Goal: Information Seeking & Learning: Understand process/instructions

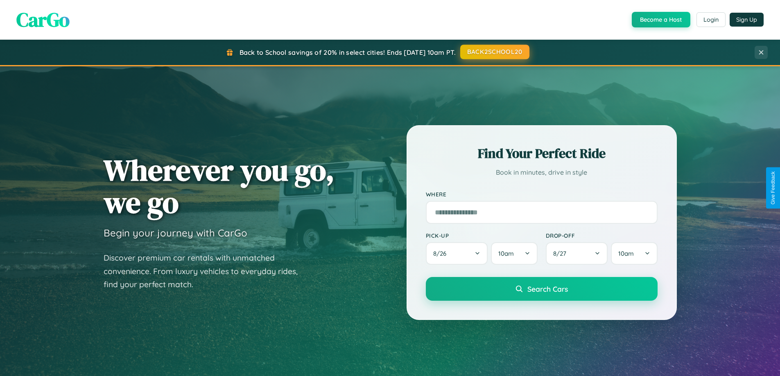
click at [494, 52] on button "BACK2SCHOOL20" at bounding box center [494, 52] width 69 height 15
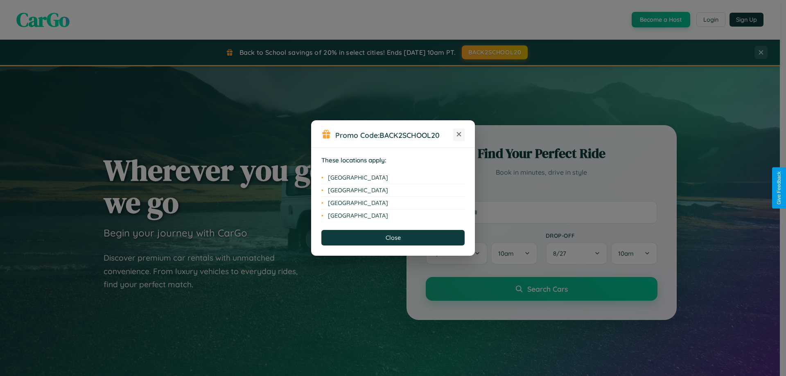
click at [459, 135] on icon at bounding box center [459, 134] width 5 height 5
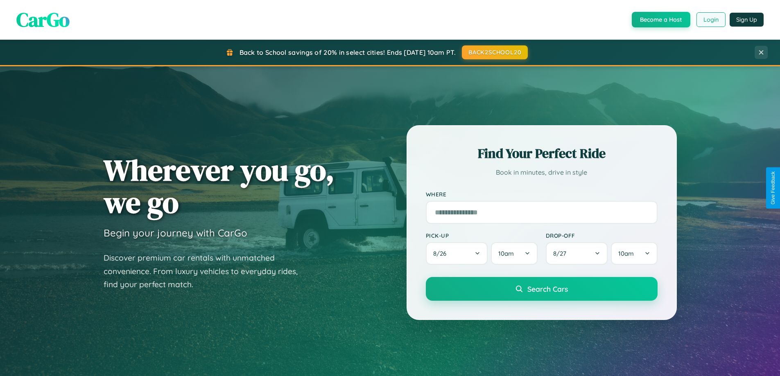
click at [710, 20] on button "Login" at bounding box center [711, 19] width 29 height 15
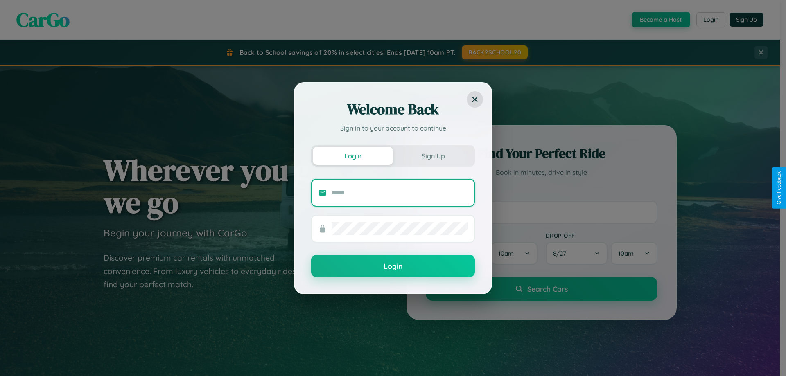
click at [400, 192] on input "text" at bounding box center [400, 192] width 136 height 13
type input "**********"
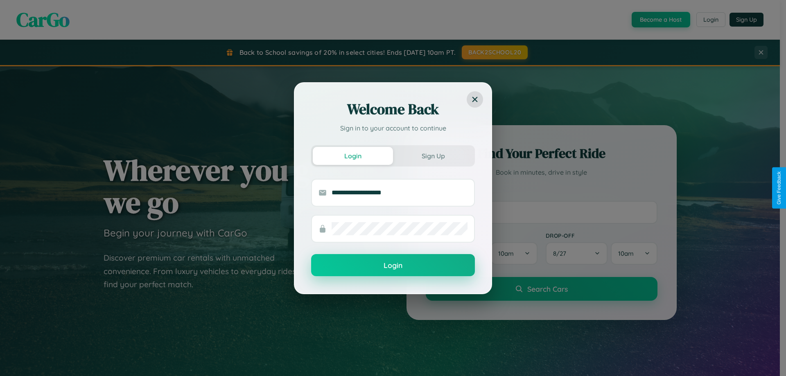
click at [393, 266] on button "Login" at bounding box center [393, 265] width 164 height 22
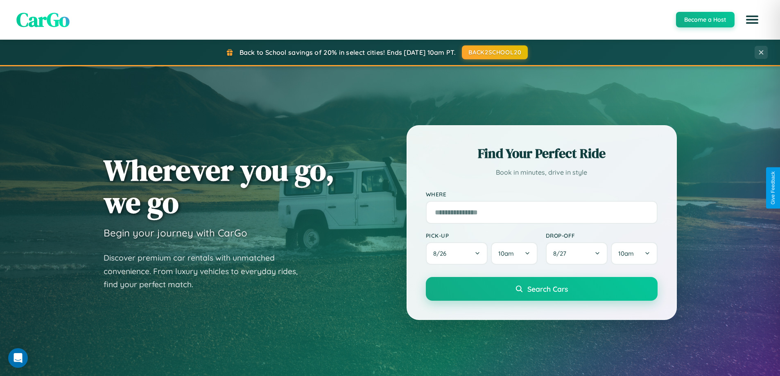
scroll to position [353, 0]
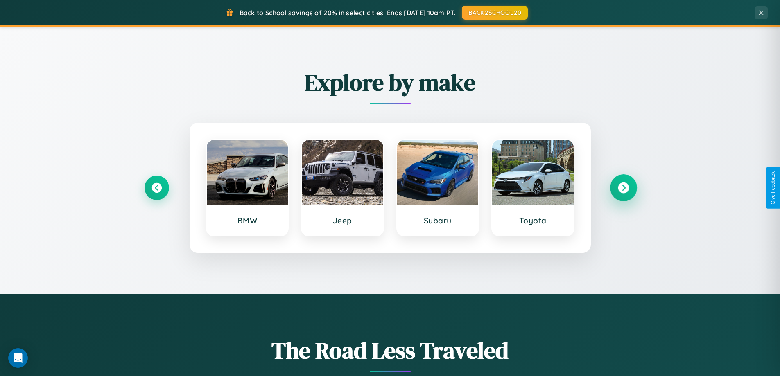
click at [623, 188] on icon at bounding box center [623, 188] width 11 height 11
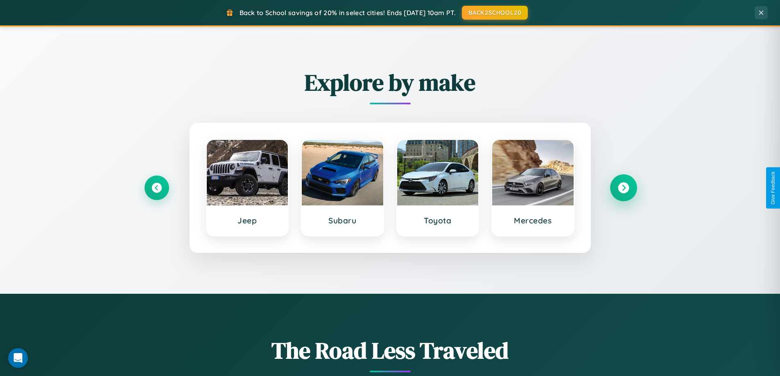
click at [623, 188] on icon at bounding box center [623, 188] width 11 height 11
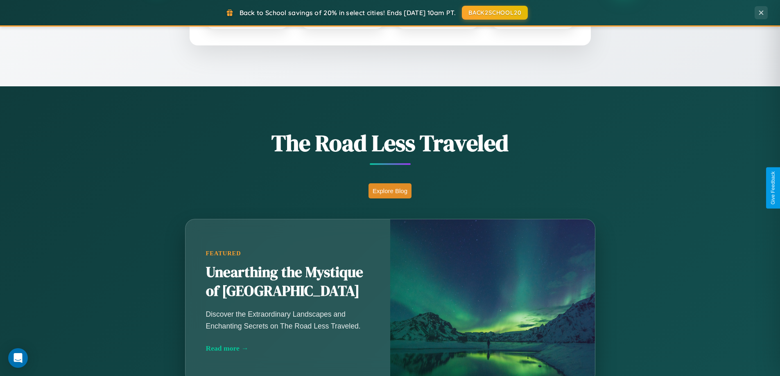
scroll to position [1576, 0]
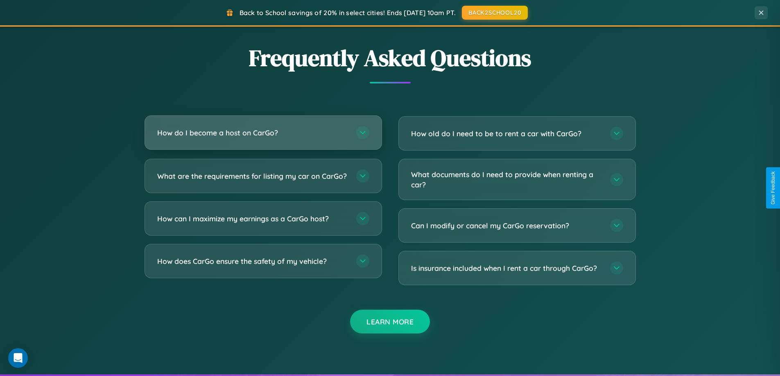
click at [263, 133] on h3 "How do I become a host on CarGo?" at bounding box center [252, 133] width 191 height 10
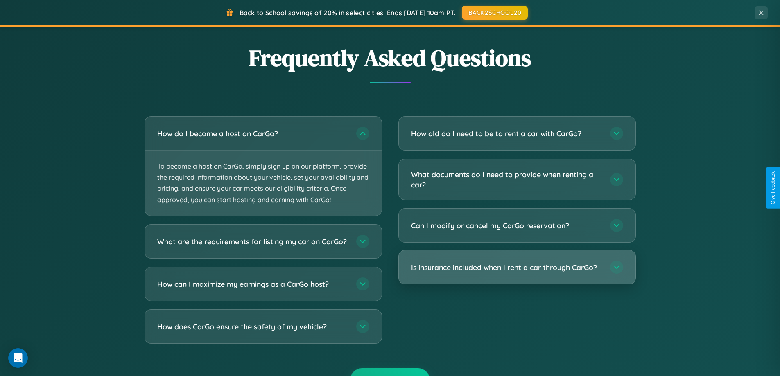
click at [517, 268] on h3 "Is insurance included when I rent a car through CarGo?" at bounding box center [506, 267] width 191 height 10
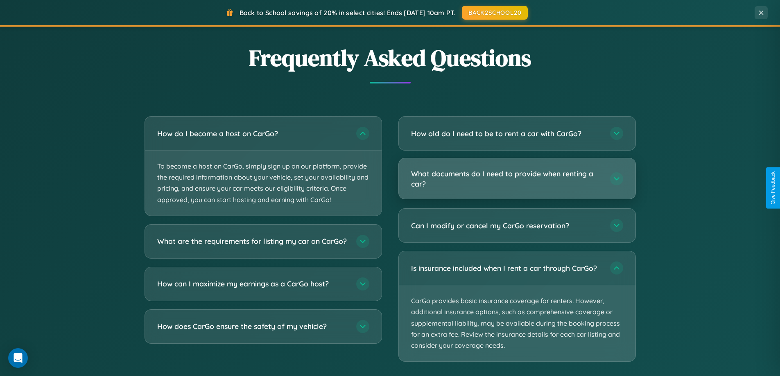
click at [517, 179] on h3 "What documents do I need to provide when renting a car?" at bounding box center [506, 179] width 191 height 20
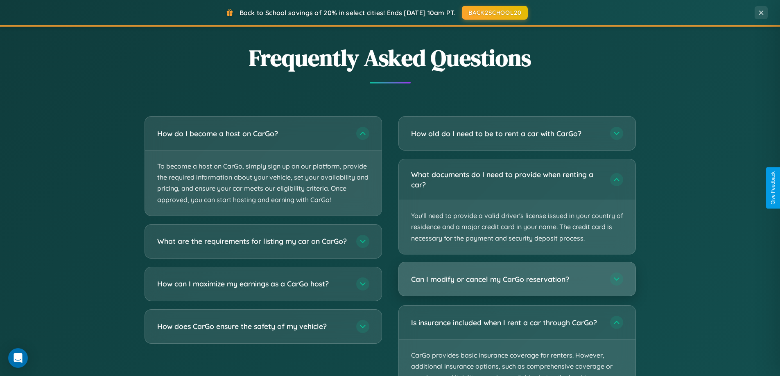
click at [517, 280] on h3 "Can I modify or cancel my CarGo reservation?" at bounding box center [506, 279] width 191 height 10
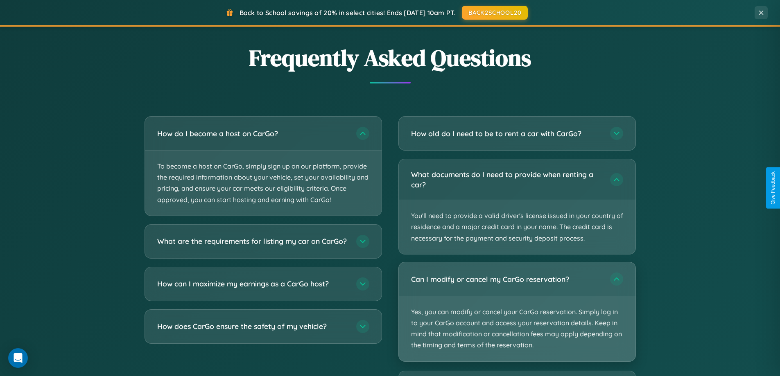
click at [517, 312] on p "Yes, you can modify or cancel your CarGo reservation. Simply log in to your Car…" at bounding box center [517, 328] width 237 height 65
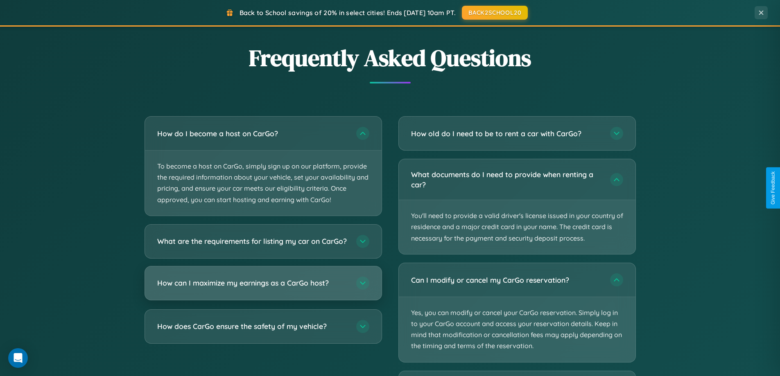
click at [263, 288] on h3 "How can I maximize my earnings as a CarGo host?" at bounding box center [252, 283] width 191 height 10
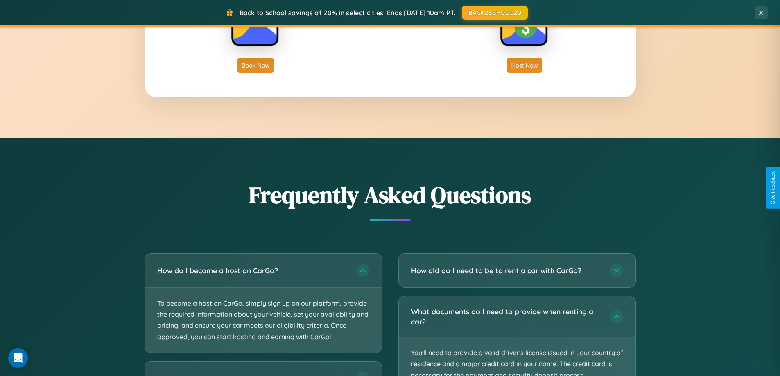
scroll to position [1316, 0]
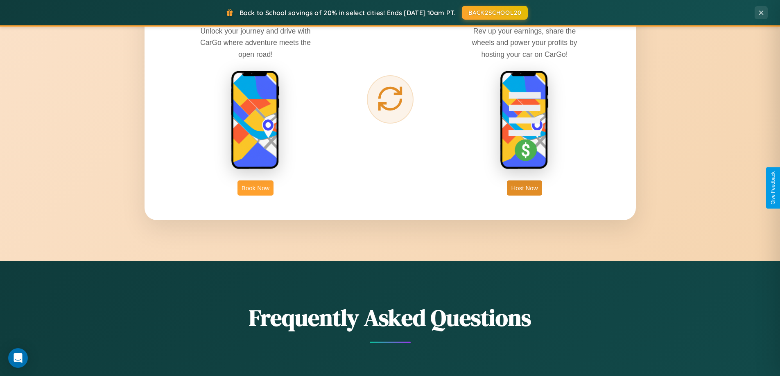
click at [256, 188] on button "Book Now" at bounding box center [256, 188] width 36 height 15
